Goal: Information Seeking & Learning: Learn about a topic

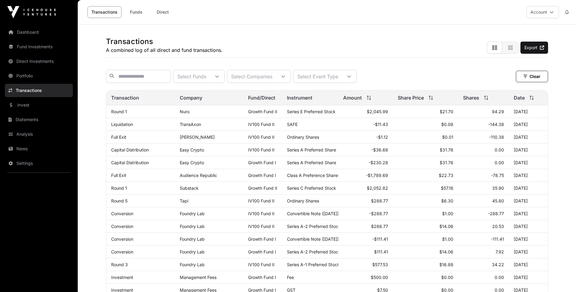
click at [26, 75] on link "Portfolio" at bounding box center [39, 75] width 68 height 13
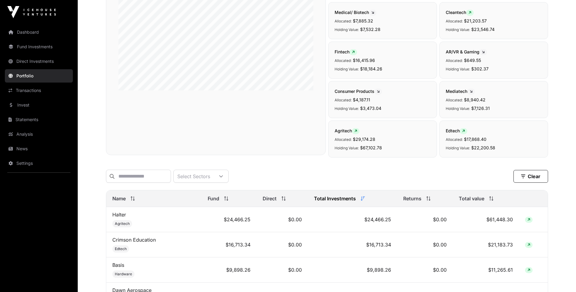
scroll to position [152, 0]
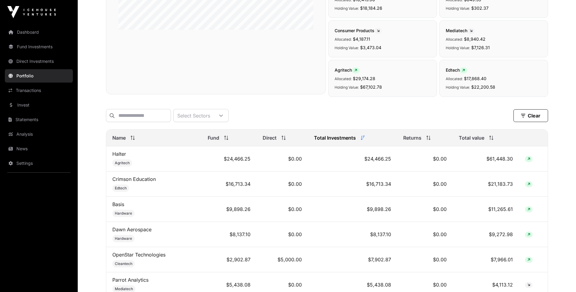
click at [120, 157] on link "Halter" at bounding box center [119, 154] width 14 height 6
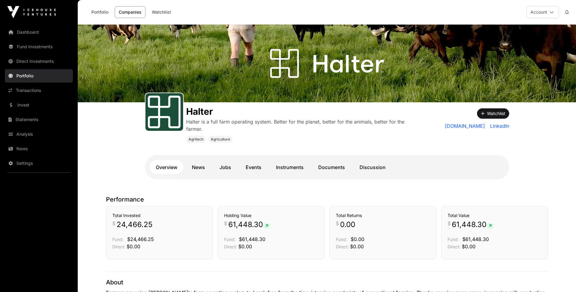
click at [329, 166] on link "Documents" at bounding box center [331, 167] width 39 height 15
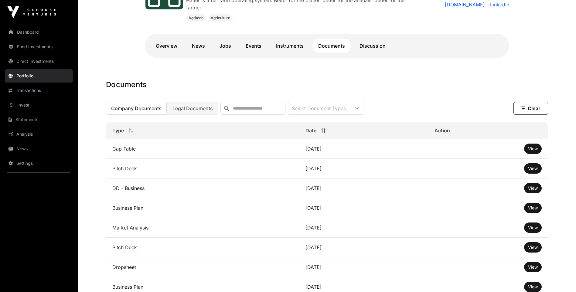
scroll to position [91, 0]
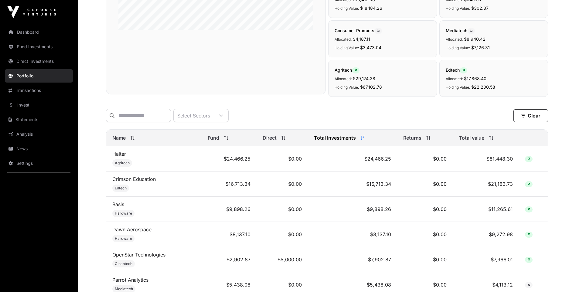
scroll to position [182, 0]
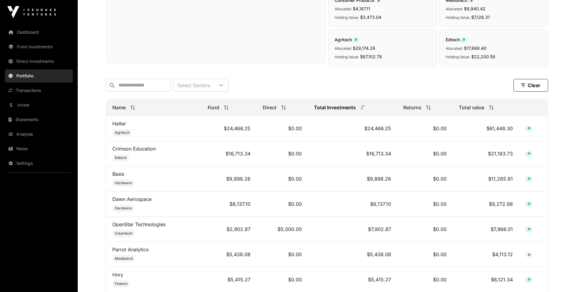
click at [116, 177] on link "Basis" at bounding box center [118, 174] width 12 height 6
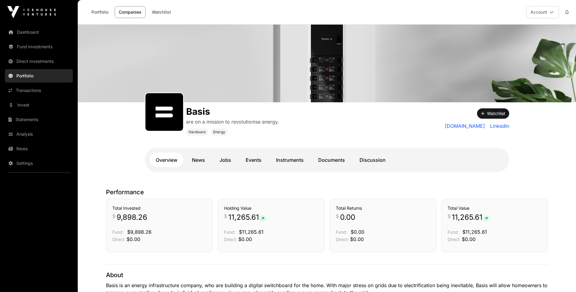
click at [341, 158] on link "Documents" at bounding box center [331, 160] width 39 height 15
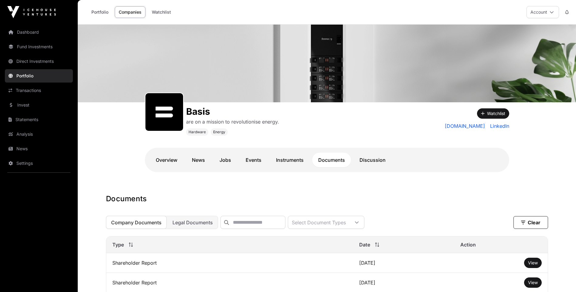
scroll to position [61, 0]
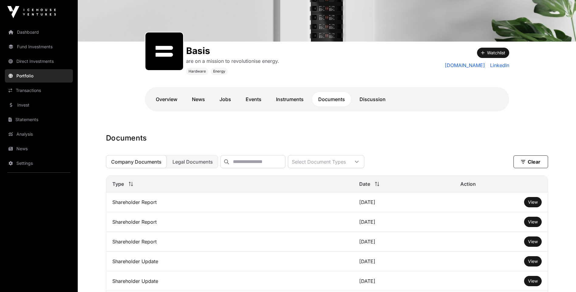
click at [531, 204] on span "View" at bounding box center [533, 201] width 10 height 5
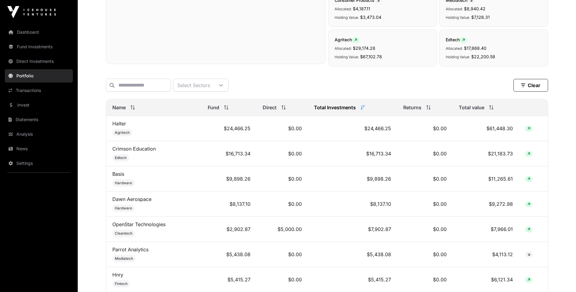
scroll to position [243, 0]
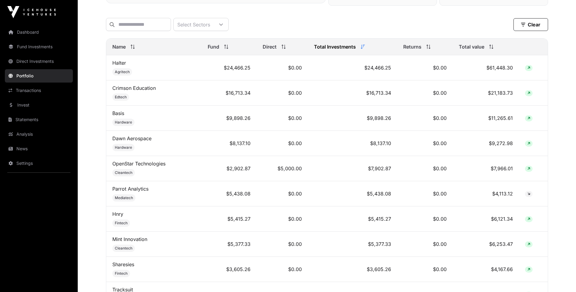
click at [134, 140] on link "Dawn Aerospace" at bounding box center [131, 138] width 39 height 6
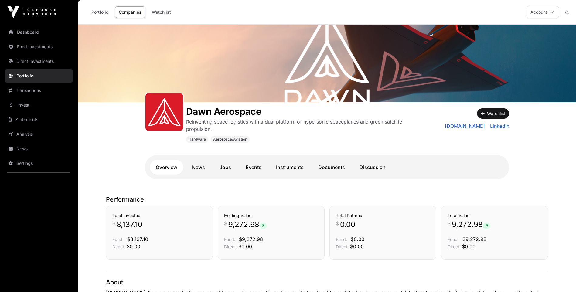
click at [332, 168] on link "Documents" at bounding box center [331, 167] width 39 height 15
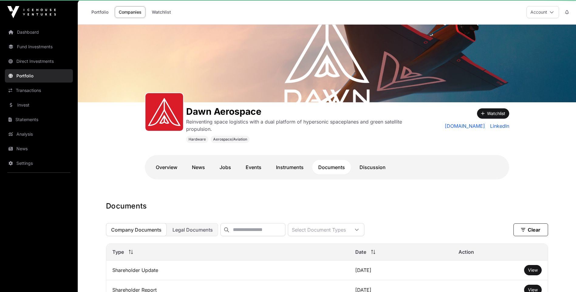
scroll to position [61, 0]
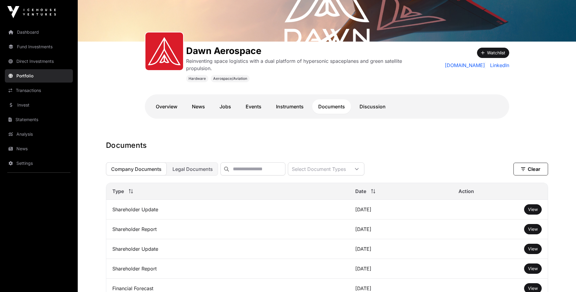
click at [532, 212] on span "View" at bounding box center [533, 209] width 10 height 5
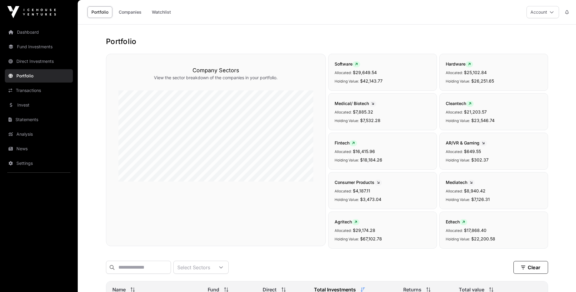
scroll to position [243, 0]
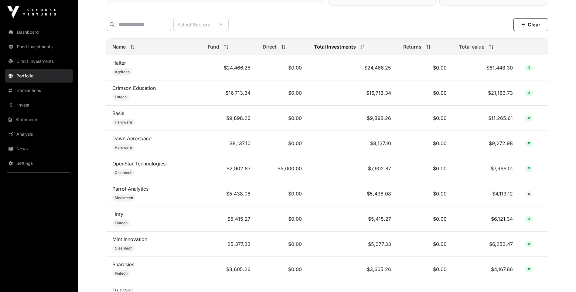
click at [133, 167] on link "OpenStar Technologies" at bounding box center [138, 164] width 53 height 6
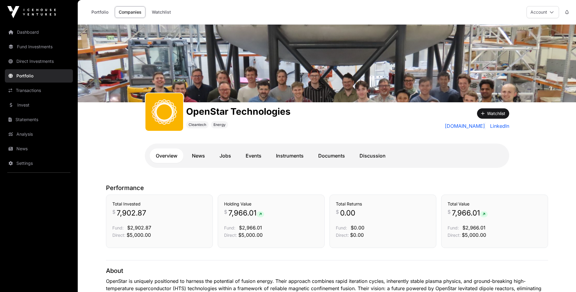
click at [371, 154] on link "Discussion" at bounding box center [372, 155] width 38 height 15
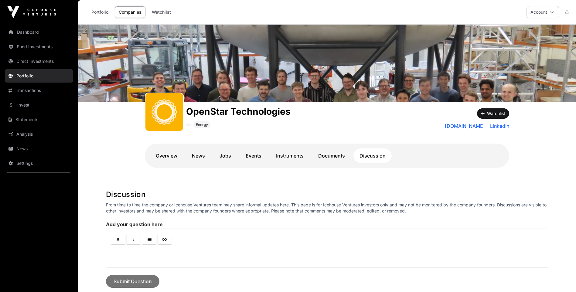
click at [324, 152] on link "Documents" at bounding box center [331, 155] width 39 height 15
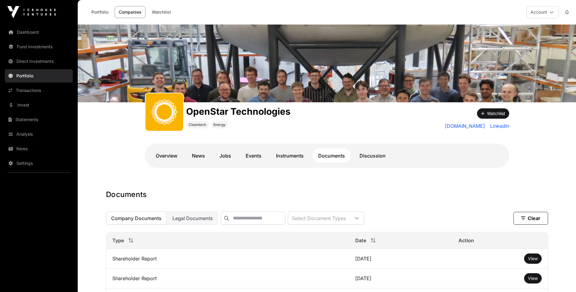
click at [25, 74] on link "Portfolio" at bounding box center [39, 75] width 68 height 13
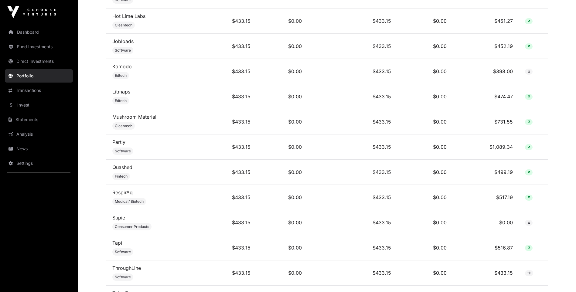
scroll to position [1942, 0]
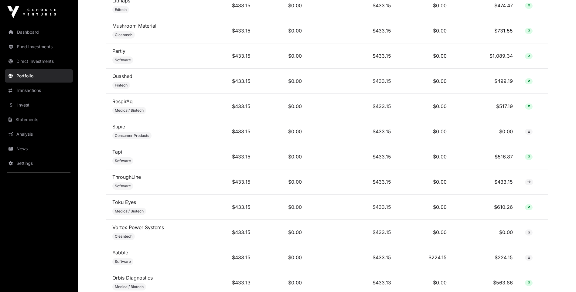
click at [117, 54] on link "Partly" at bounding box center [118, 51] width 13 height 6
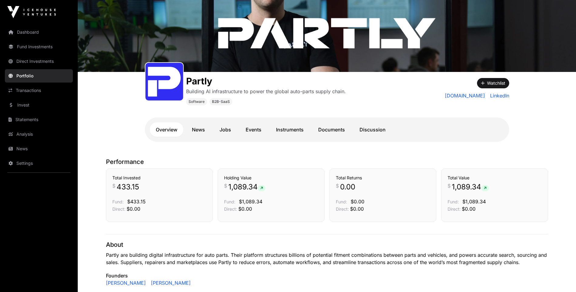
scroll to position [61, 0]
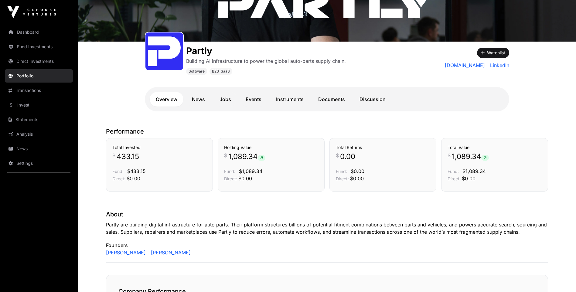
click at [330, 97] on link "Documents" at bounding box center [331, 99] width 39 height 15
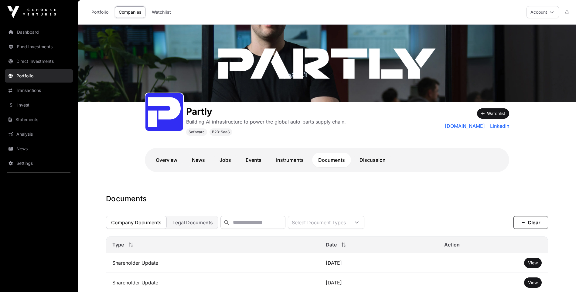
click at [16, 102] on link "Invest" at bounding box center [39, 104] width 68 height 13
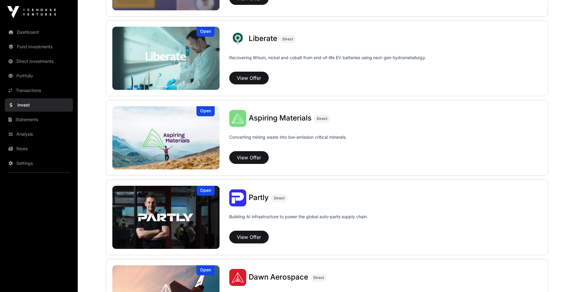
scroll to position [486, 0]
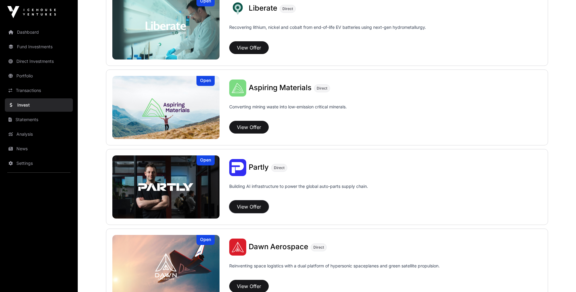
click at [248, 204] on button "View Offer" at bounding box center [248, 206] width 39 height 13
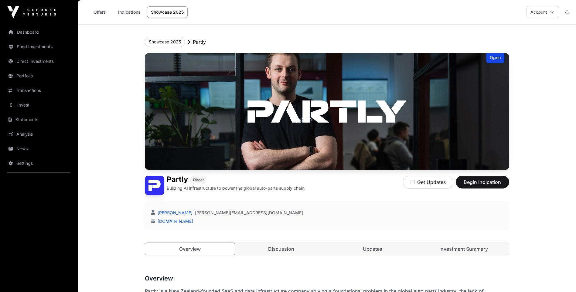
scroll to position [121, 0]
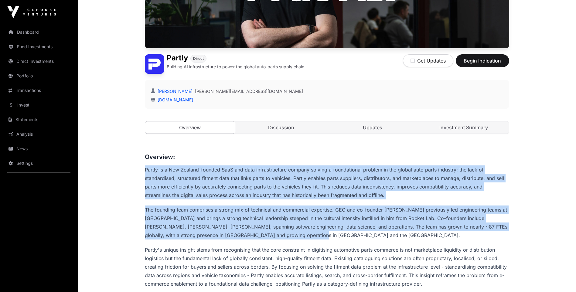
drag, startPoint x: 141, startPoint y: 169, endPoint x: 286, endPoint y: 237, distance: 159.8
click at [283, 237] on p "The founding team comprises a strong mix of technical and commercial expertise.…" at bounding box center [327, 222] width 364 height 34
drag, startPoint x: 283, startPoint y: 237, endPoint x: 142, endPoint y: 172, distance: 155.0
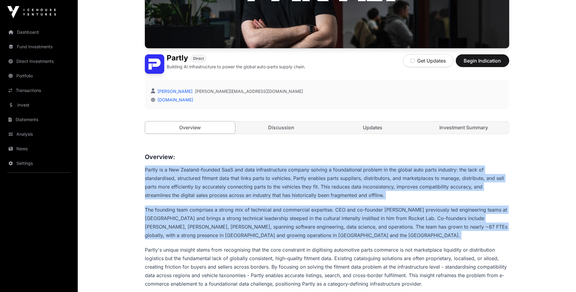
scroll to position [273, 0]
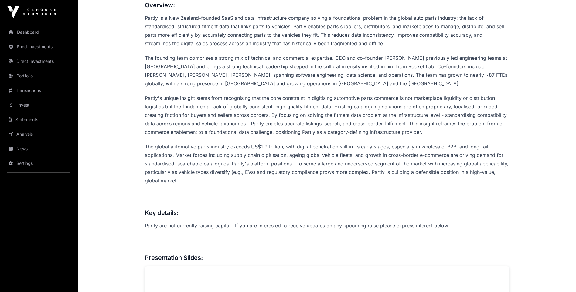
drag, startPoint x: 179, startPoint y: 191, endPoint x: 168, endPoint y: 184, distance: 13.6
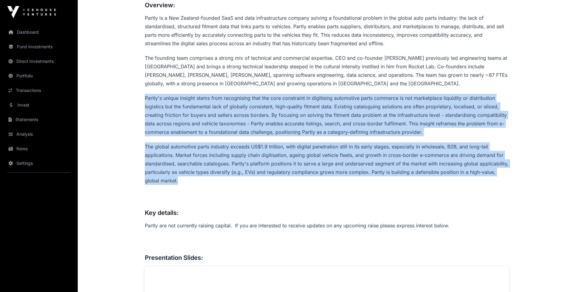
drag, startPoint x: 168, startPoint y: 184, endPoint x: 136, endPoint y: 88, distance: 101.0
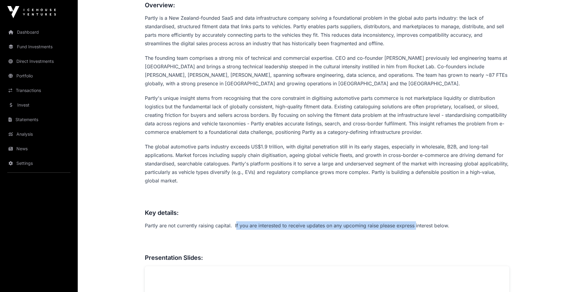
drag, startPoint x: 236, startPoint y: 221, endPoint x: 416, endPoint y: 225, distance: 180.0
click at [416, 225] on p "Partly are not currently raising capital. If you are interested to receive upda…" at bounding box center [327, 225] width 364 height 8
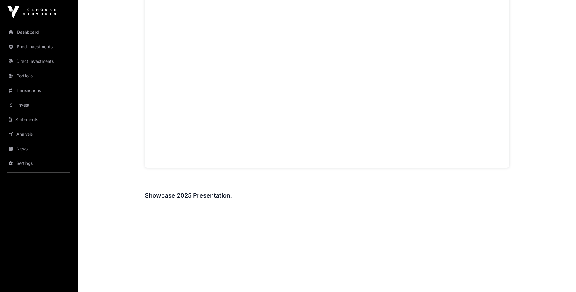
scroll to position [546, 0]
click at [110, 132] on main "Showcase 2025 Partly Open Partly Direct Building AI infrastructure to power the…" at bounding box center [327, 132] width 498 height 1308
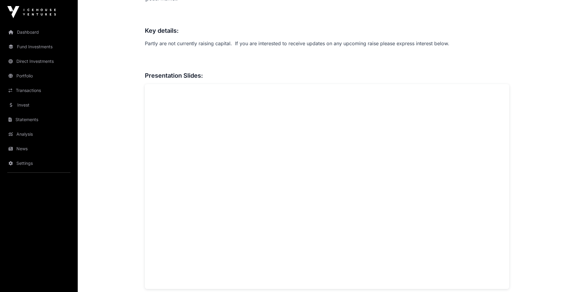
scroll to position [395, 0]
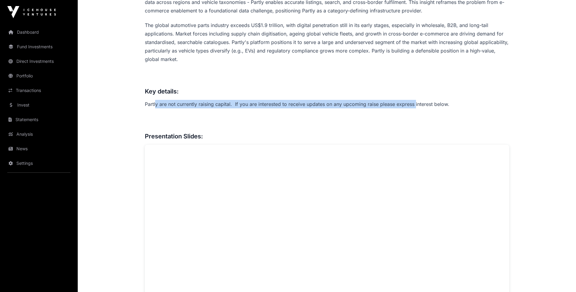
drag, startPoint x: 156, startPoint y: 104, endPoint x: 414, endPoint y: 102, distance: 258.6
click at [414, 102] on p "Partly are not currently raising capital. If you are interested to receive upda…" at bounding box center [327, 104] width 364 height 8
drag, startPoint x: 413, startPoint y: 104, endPoint x: 177, endPoint y: 97, distance: 235.9
click at [177, 97] on div "Overview: Partly is a New Zealand-founded SaaS and data infrastructure company …" at bounding box center [327, 235] width 364 height 712
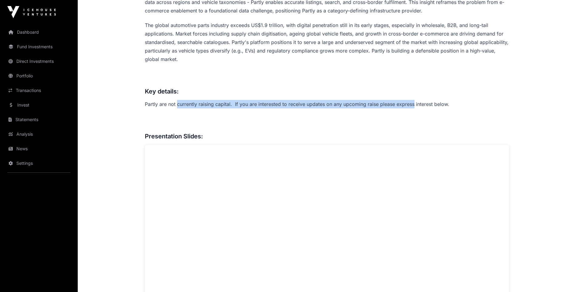
drag, startPoint x: 177, startPoint y: 97, endPoint x: 177, endPoint y: 102, distance: 4.9
click at [177, 102] on p "Partly are not currently raising capital. If you are interested to receive upda…" at bounding box center [327, 104] width 364 height 8
drag, startPoint x: 177, startPoint y: 102, endPoint x: 401, endPoint y: 105, distance: 224.3
click at [401, 105] on p "Partly are not currently raising capital. If you are interested to receive upda…" at bounding box center [327, 104] width 364 height 8
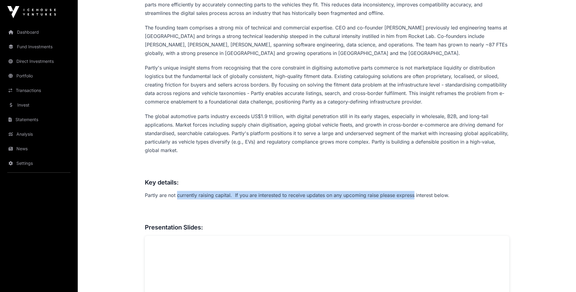
scroll to position [273, 0]
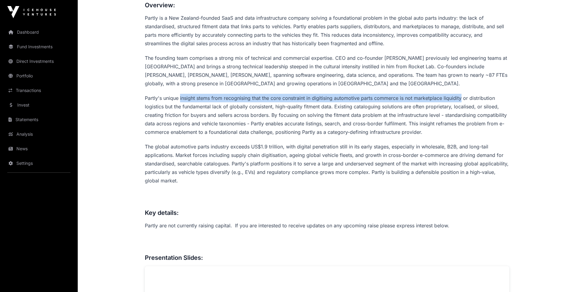
drag, startPoint x: 180, startPoint y: 97, endPoint x: 462, endPoint y: 98, distance: 281.7
click at [462, 98] on p "Partly's unique insight stems from recognising that the core constraint in digi…" at bounding box center [327, 115] width 364 height 42
drag, startPoint x: 462, startPoint y: 98, endPoint x: 163, endPoint y: 98, distance: 298.4
click at [163, 98] on p "Partly's unique insight stems from recognising that the core constraint in digi…" at bounding box center [327, 115] width 364 height 42
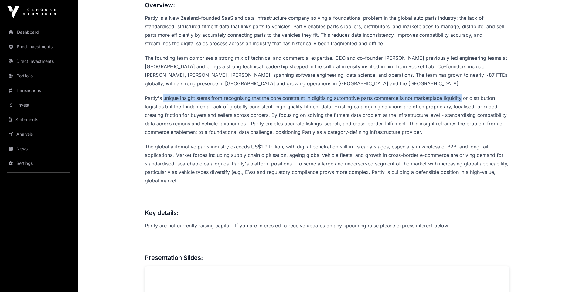
click at [163, 98] on p "Partly's unique insight stems from recognising that the core constraint in digi…" at bounding box center [327, 115] width 364 height 42
drag, startPoint x: 163, startPoint y: 98, endPoint x: 468, endPoint y: 99, distance: 304.4
click at [468, 99] on p "Partly's unique insight stems from recognising that the core constraint in digi…" at bounding box center [327, 115] width 364 height 42
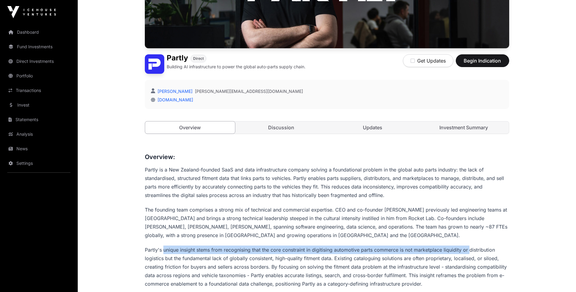
click at [379, 130] on link "Updates" at bounding box center [372, 127] width 90 height 12
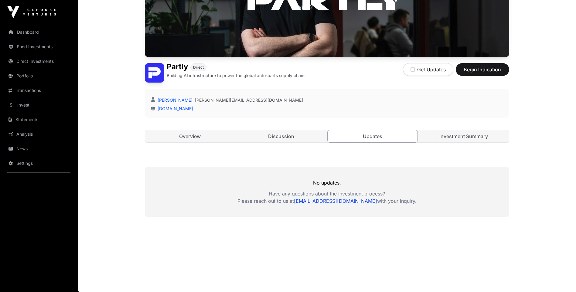
click at [459, 139] on link "Investment Summary" at bounding box center [464, 136] width 90 height 12
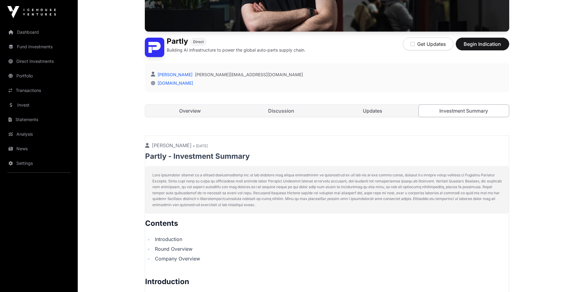
scroll to position [168, 0]
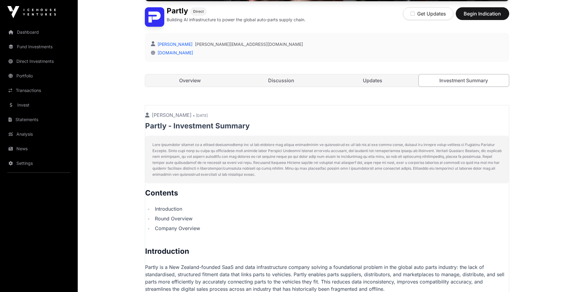
drag, startPoint x: 152, startPoint y: 143, endPoint x: 285, endPoint y: 178, distance: 137.8
click at [285, 178] on div at bounding box center [327, 160] width 364 height 48
click at [375, 79] on link "Updates" at bounding box center [372, 80] width 90 height 12
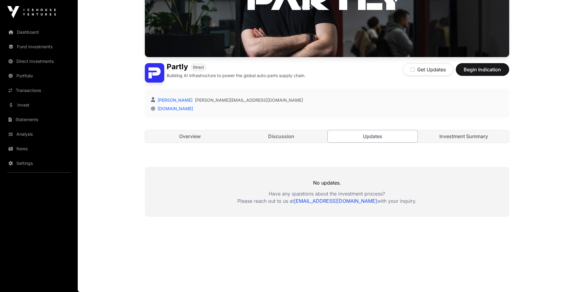
scroll to position [113, 0]
click at [285, 135] on link "Discussion" at bounding box center [281, 136] width 90 height 12
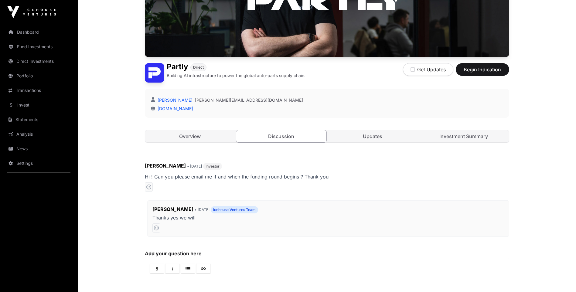
click at [188, 134] on link "Overview" at bounding box center [190, 136] width 90 height 12
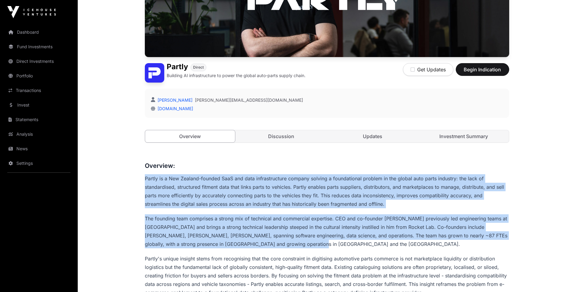
drag, startPoint x: 145, startPoint y: 179, endPoint x: 299, endPoint y: 244, distance: 167.0
drag, startPoint x: 299, startPoint y: 244, endPoint x: 275, endPoint y: 243, distance: 23.7
click at [276, 242] on p "The founding team comprises a strong mix of technical and commercial expertise.…" at bounding box center [327, 231] width 364 height 34
drag, startPoint x: 275, startPoint y: 246, endPoint x: 127, endPoint y: 177, distance: 163.6
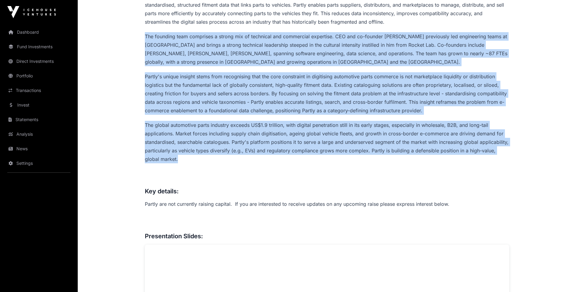
drag, startPoint x: 170, startPoint y: 158, endPoint x: 146, endPoint y: 30, distance: 130.0
drag, startPoint x: 146, startPoint y: 30, endPoint x: 182, endPoint y: 158, distance: 132.8
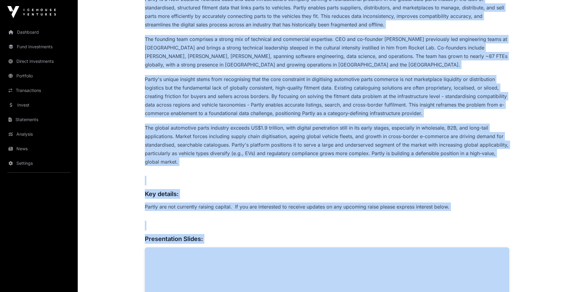
scroll to position [325, 0]
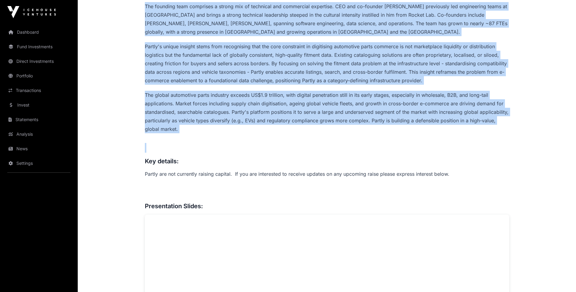
drag, startPoint x: 145, startPoint y: 144, endPoint x: 172, endPoint y: 135, distance: 28.6
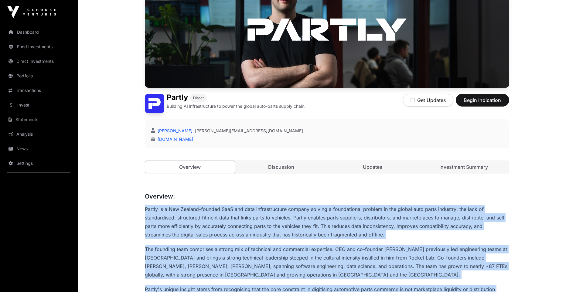
scroll to position [0, 0]
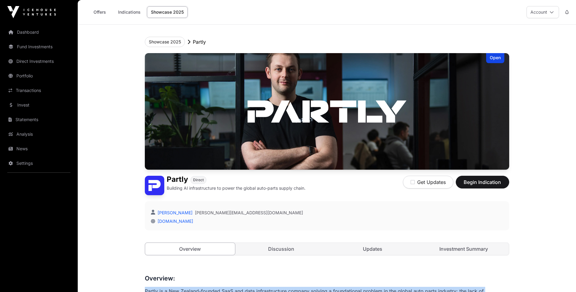
click at [126, 9] on link "Indications" at bounding box center [129, 12] width 30 height 12
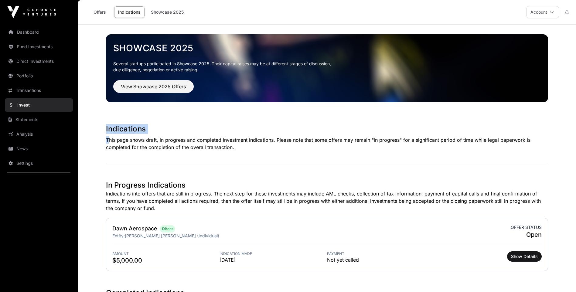
drag, startPoint x: 105, startPoint y: 141, endPoint x: 224, endPoint y: 156, distance: 119.9
drag, startPoint x: 224, startPoint y: 156, endPoint x: 210, endPoint y: 149, distance: 14.9
click at [210, 149] on p "This page shows draft, in progress and completed investment indications. Please…" at bounding box center [327, 143] width 442 height 15
drag, startPoint x: 132, startPoint y: 141, endPoint x: 264, endPoint y: 148, distance: 131.9
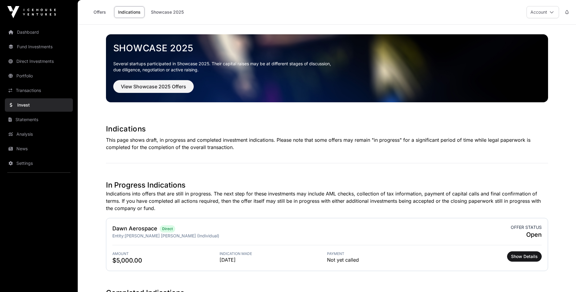
click at [264, 148] on p "This page shows draft, in progress and completed investment indications. Please…" at bounding box center [327, 143] width 442 height 15
click at [263, 148] on p "This page shows draft, in progress and completed investment indications. Please…" at bounding box center [327, 143] width 442 height 15
click at [166, 11] on link "Showcase 2025" at bounding box center [167, 12] width 41 height 12
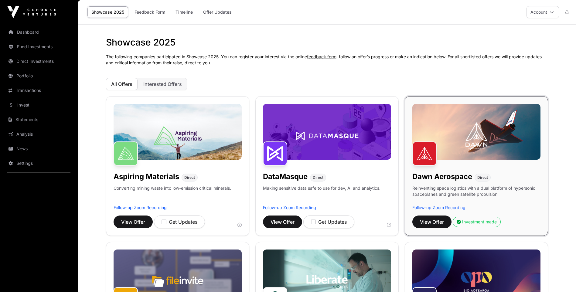
click at [99, 10] on link "Showcase 2025" at bounding box center [107, 12] width 41 height 12
click at [215, 13] on link "Offer Updates" at bounding box center [217, 12] width 36 height 12
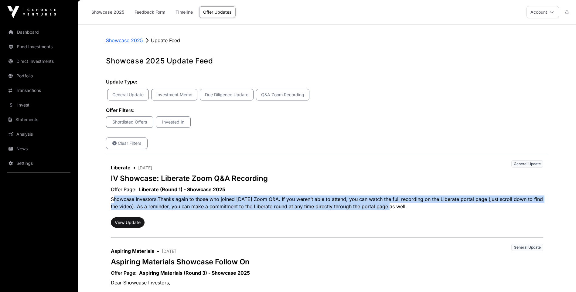
drag, startPoint x: 119, startPoint y: 198, endPoint x: 387, endPoint y: 211, distance: 268.3
click at [387, 211] on p "Showcase Investors,Thanks again to those who joined [DATE] Zoom Q&A. If you wer…" at bounding box center [327, 202] width 432 height 19
click at [388, 211] on p "Showcase Investors,Thanks again to those who joined [DATE] Zoom Q&A. If you wer…" at bounding box center [327, 202] width 432 height 19
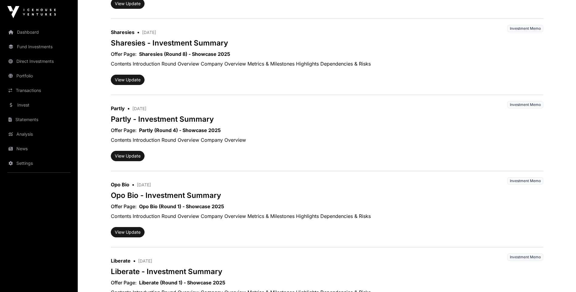
scroll to position [637, 0]
